Goal: Contribute content: Contribute content

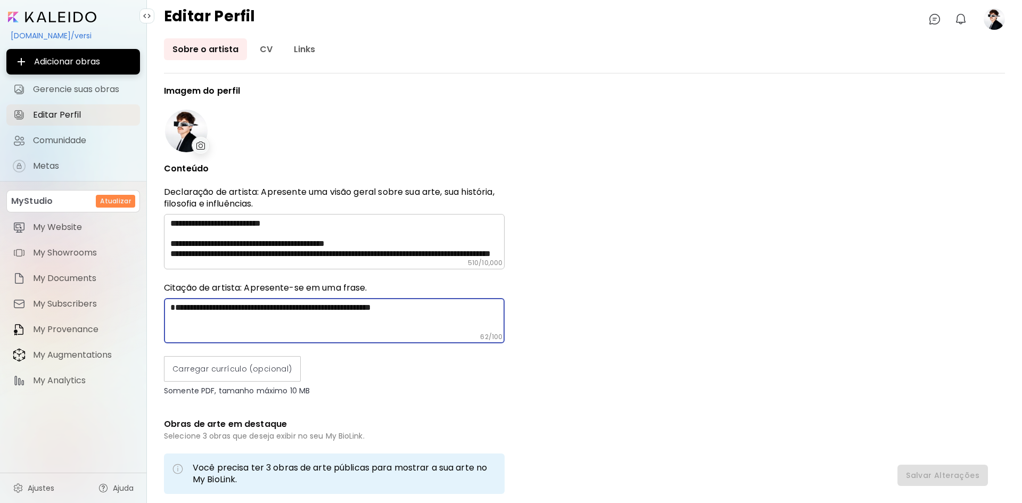
click at [367, 313] on textarea "**********" at bounding box center [337, 317] width 334 height 30
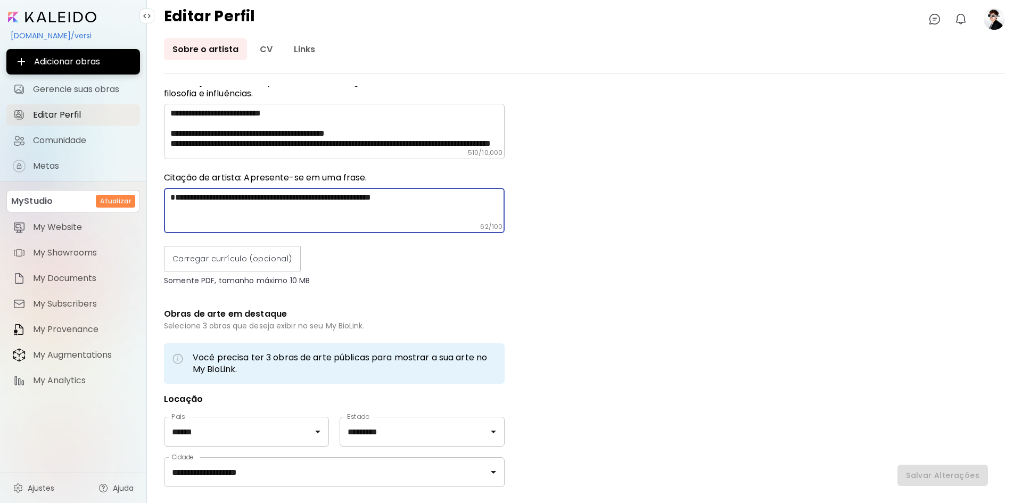
scroll to position [160, 0]
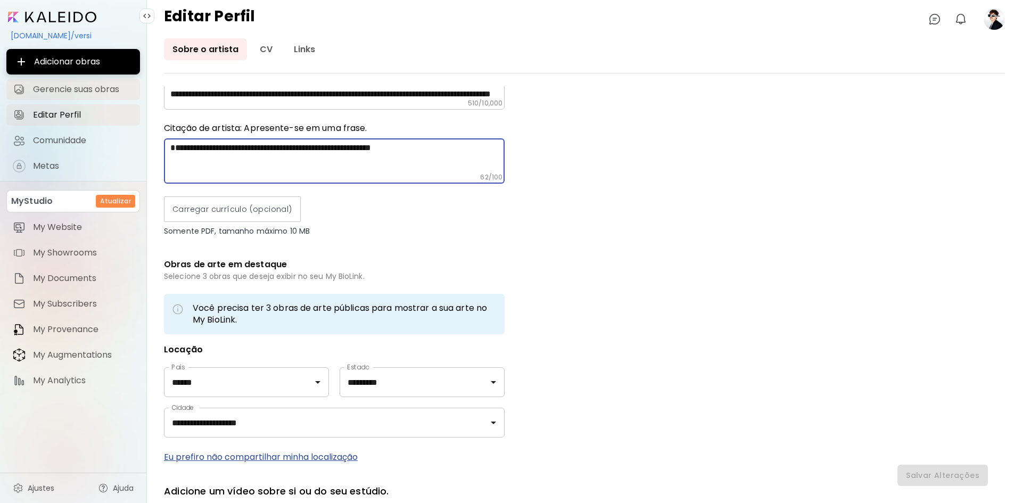
click at [69, 86] on span "Gerencie suas obras" at bounding box center [83, 89] width 101 height 11
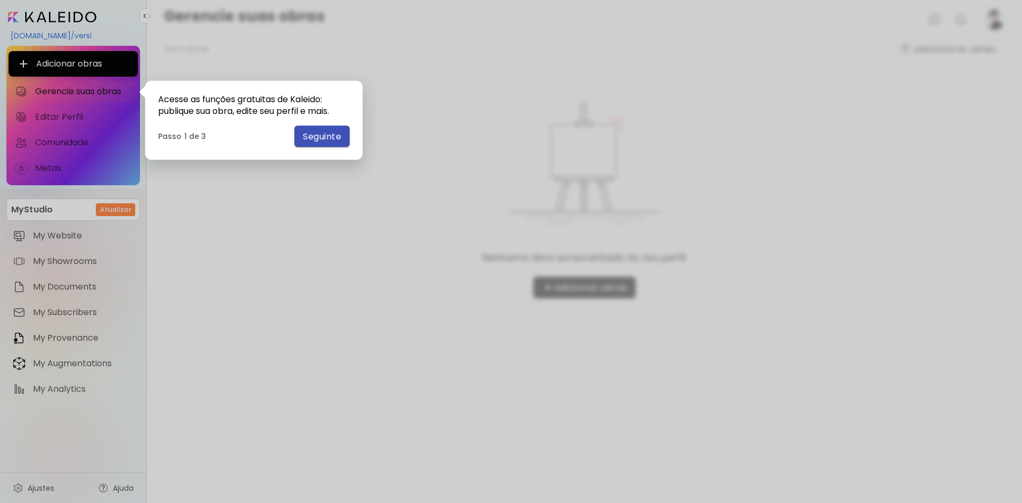
click at [317, 140] on span "Seguinte" at bounding box center [322, 136] width 38 height 11
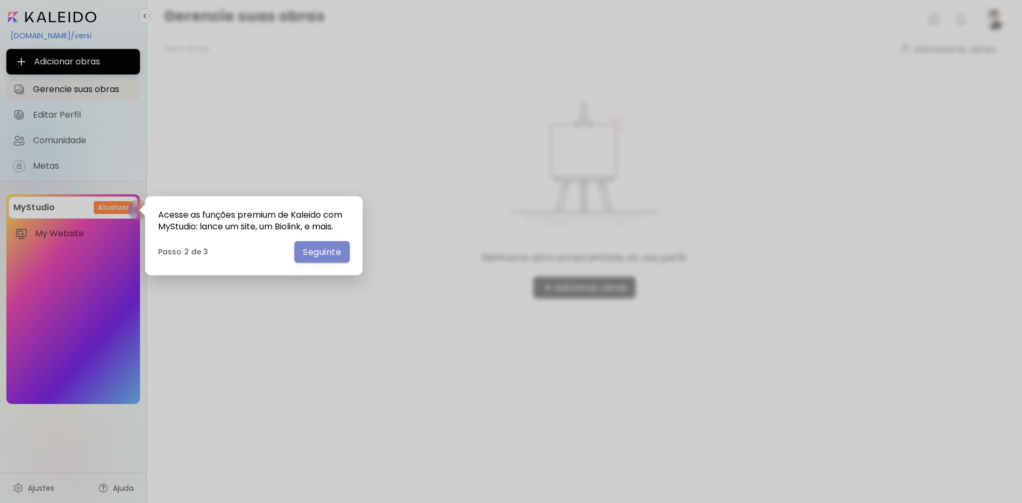
click at [325, 252] on span "Seguinte" at bounding box center [322, 251] width 38 height 11
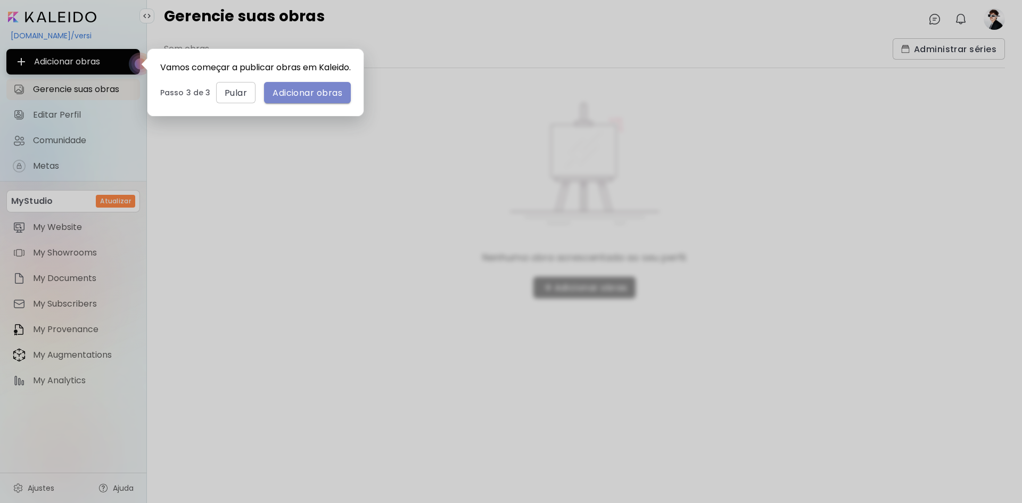
click at [283, 98] on span "Adicionar obras" at bounding box center [308, 92] width 70 height 11
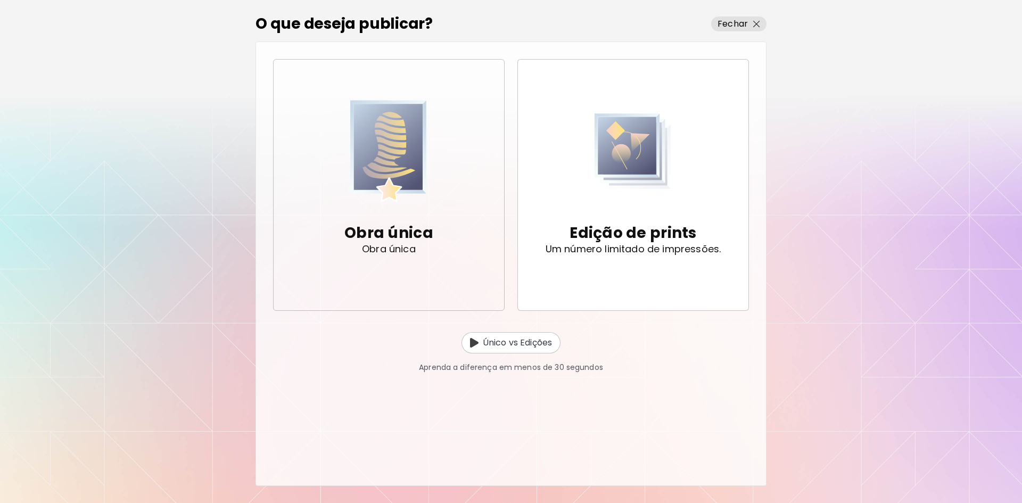
click at [425, 211] on div "Obra única Obra única" at bounding box center [388, 239] width 89 height 68
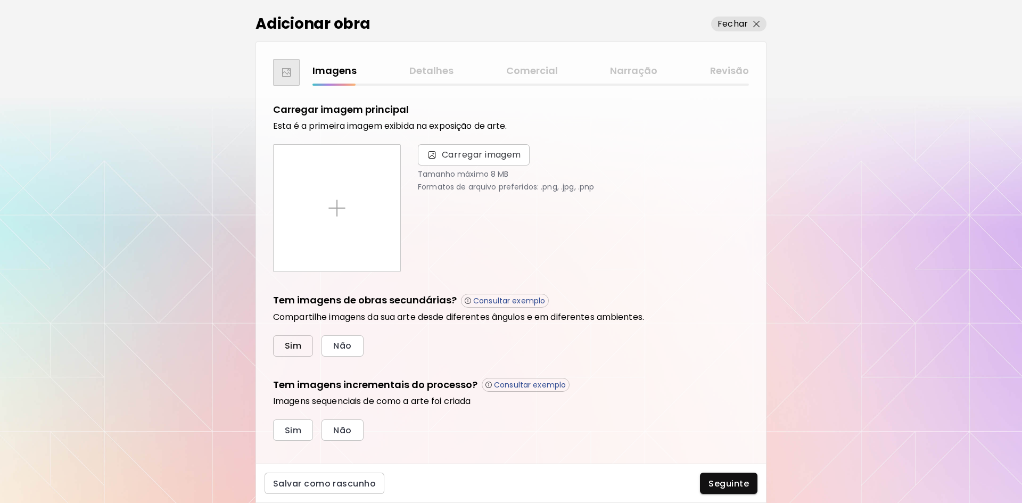
click at [290, 348] on span "Sim" at bounding box center [293, 345] width 16 height 11
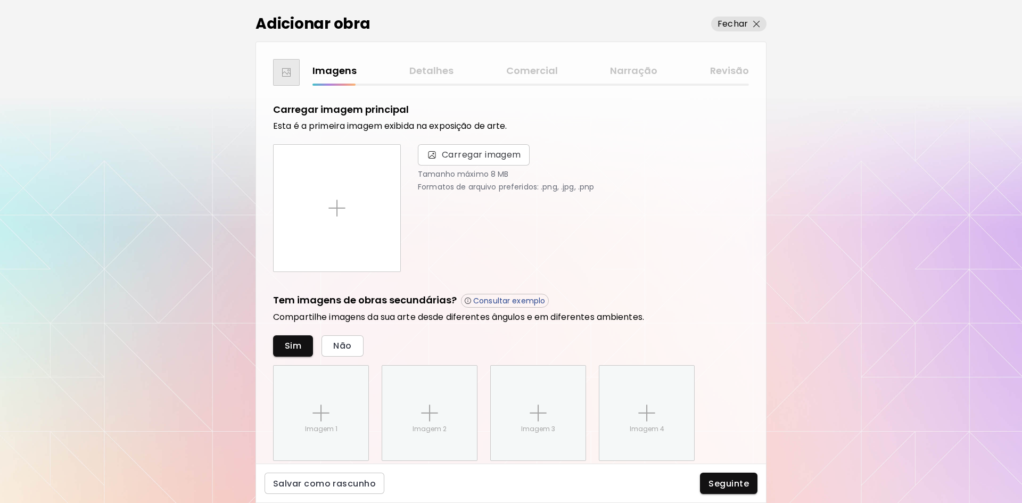
click at [422, 70] on div "Imagens Detalhes Comercial Narração Revisão" at bounding box center [530, 70] width 436 height 15
click at [427, 70] on div "Imagens Detalhes Comercial Narração Revisão" at bounding box center [530, 70] width 436 height 15
